Goal: Task Accomplishment & Management: Use online tool/utility

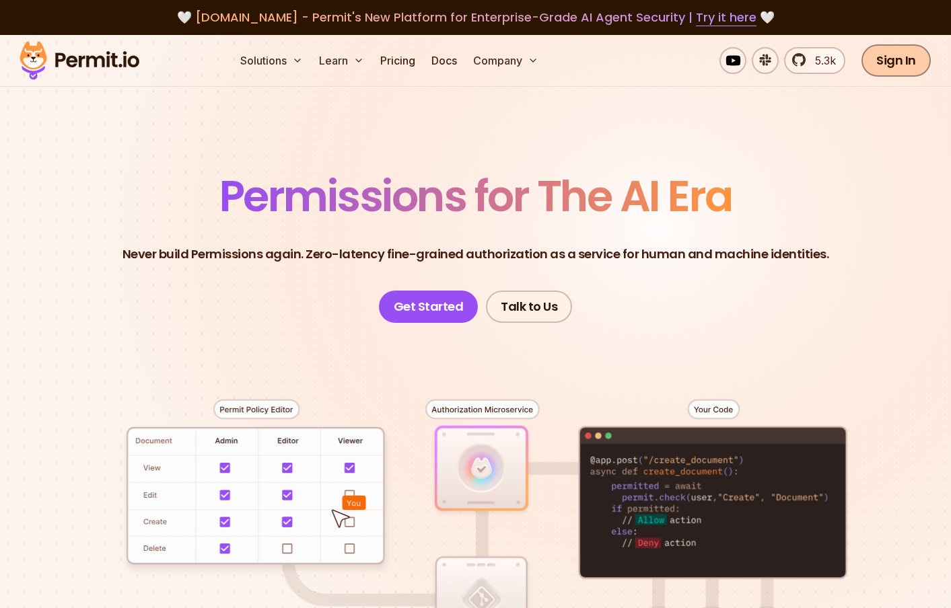
click at [903, 61] on link "Sign In" at bounding box center [895, 60] width 69 height 32
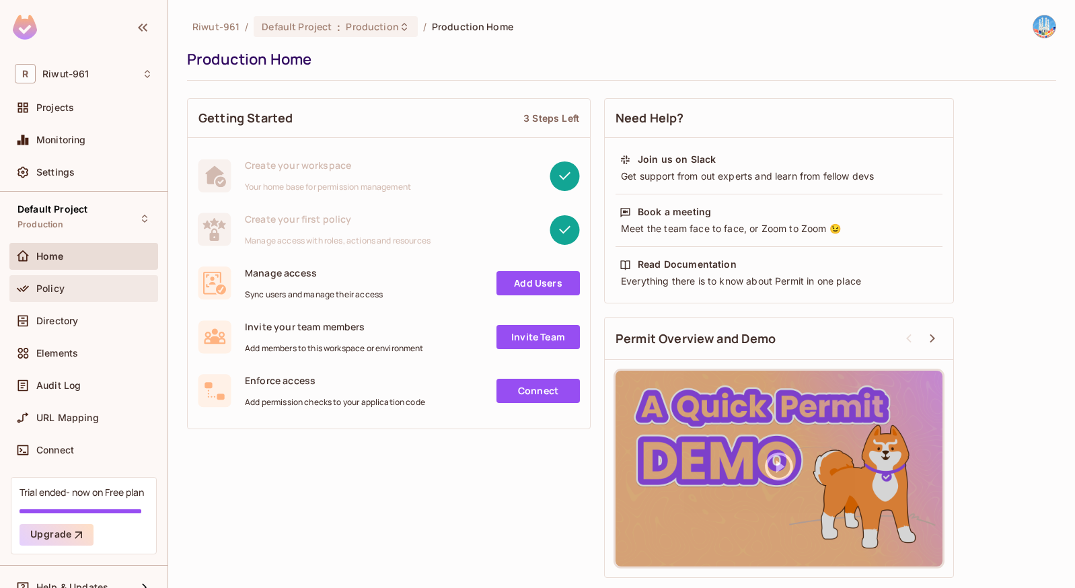
click at [69, 293] on div "Policy" at bounding box center [94, 288] width 116 height 11
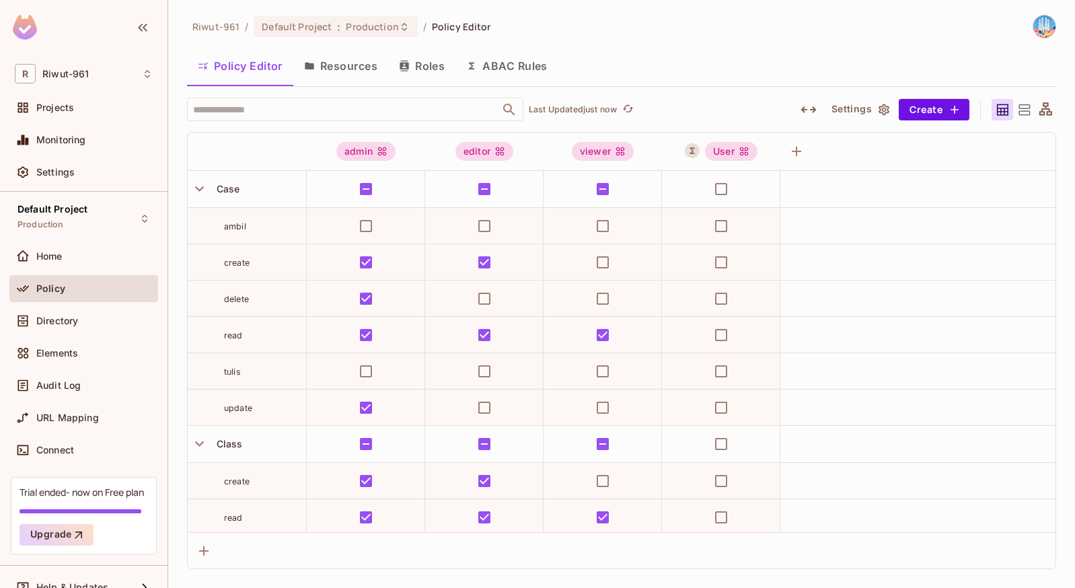
click at [516, 65] on button "ABAC Rules" at bounding box center [506, 66] width 103 height 34
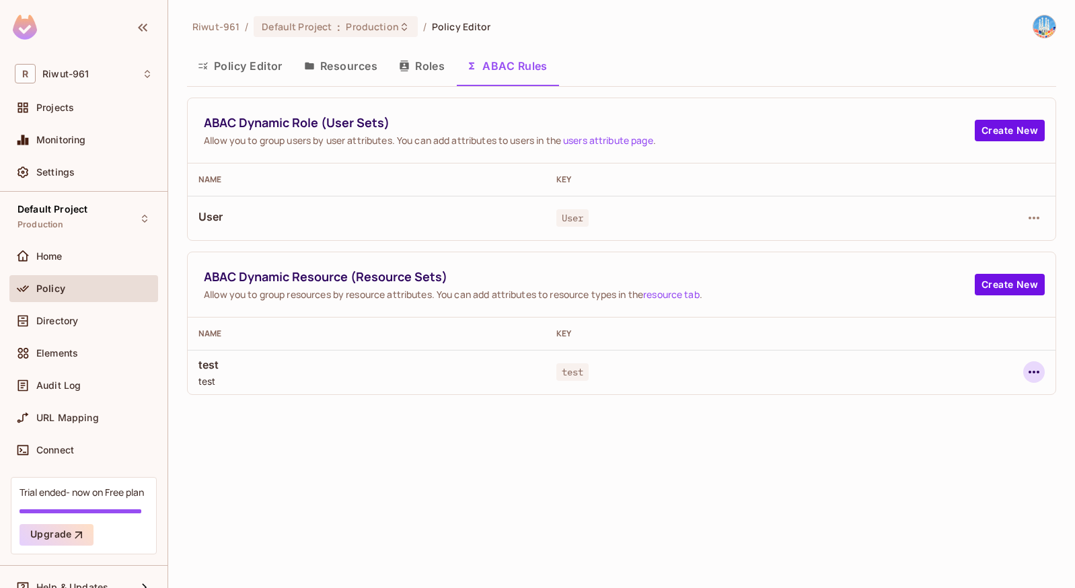
click at [960, 371] on icon "button" at bounding box center [1034, 372] width 16 height 16
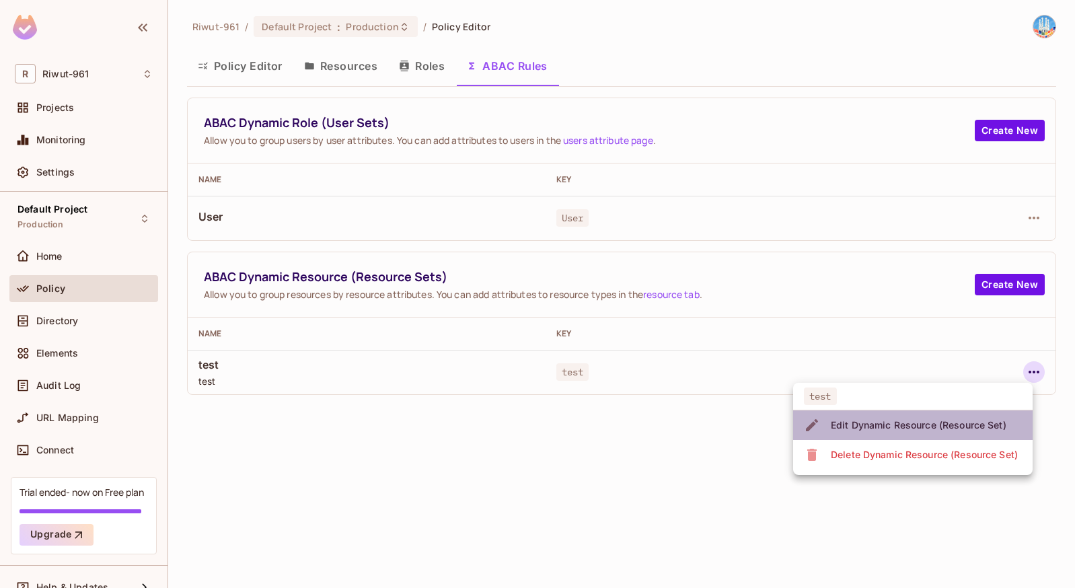
click at [895, 424] on div "Edit Dynamic Resource (Resource Set)" at bounding box center [919, 424] width 176 height 13
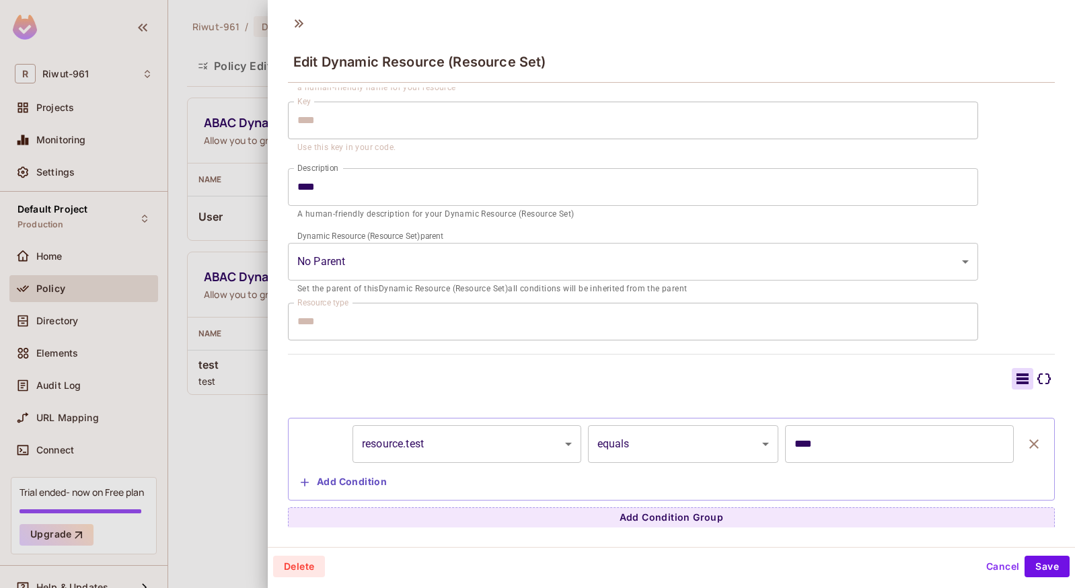
scroll to position [92, 0]
click at [300, 28] on icon at bounding box center [299, 24] width 22 height 22
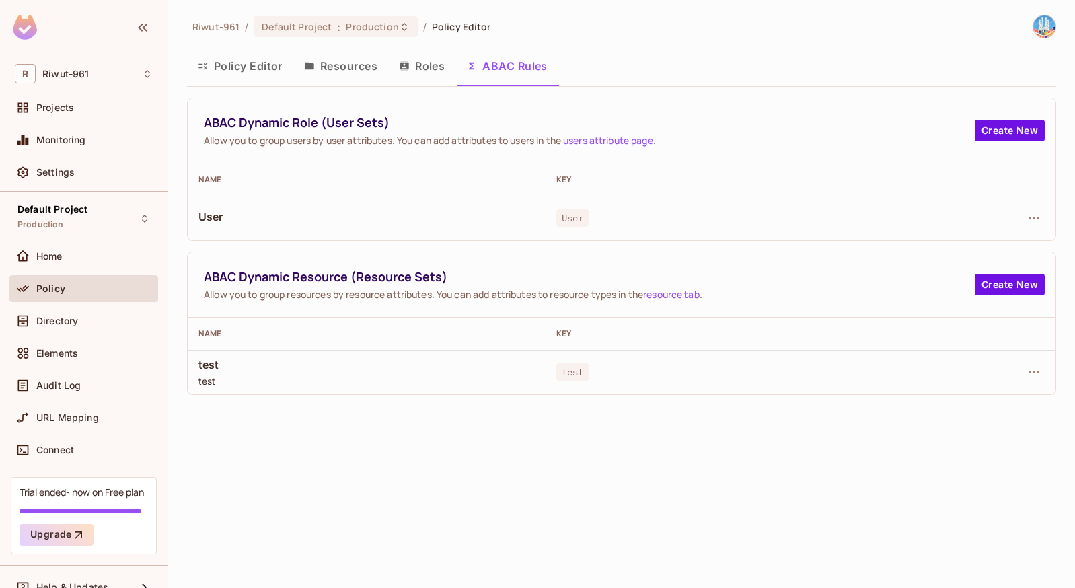
click at [425, 62] on button "Roles" at bounding box center [421, 66] width 67 height 34
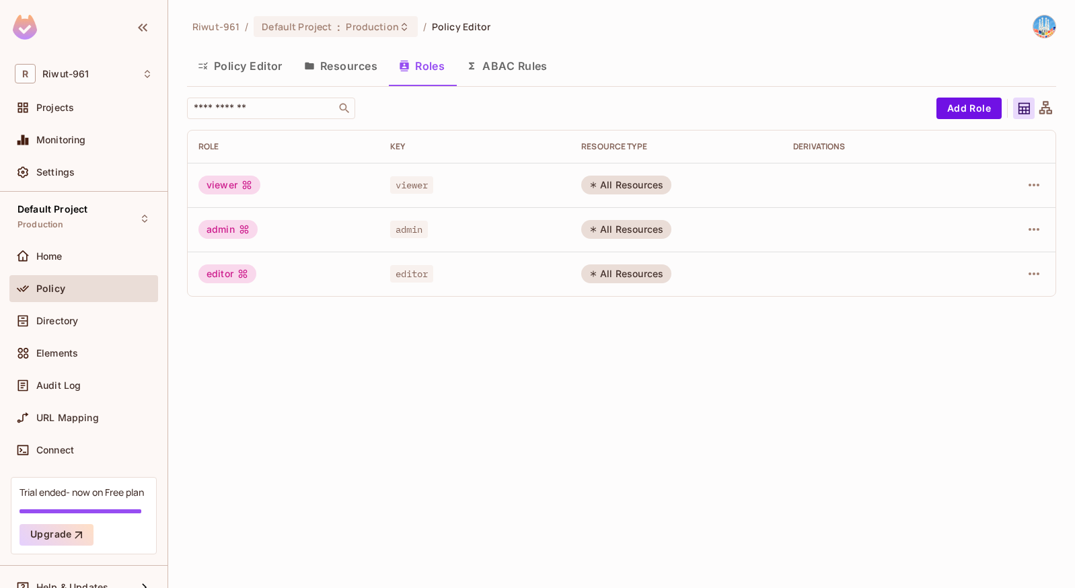
click at [268, 64] on button "Policy Editor" at bounding box center [240, 66] width 106 height 34
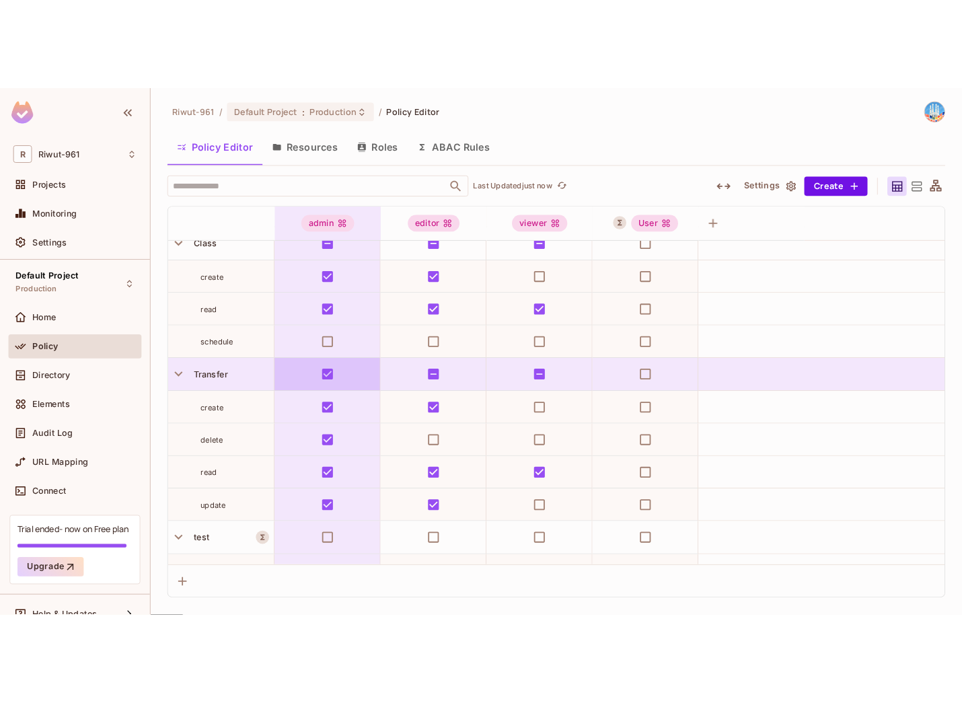
scroll to position [336, 0]
